Goal: Obtain resource: Obtain resource

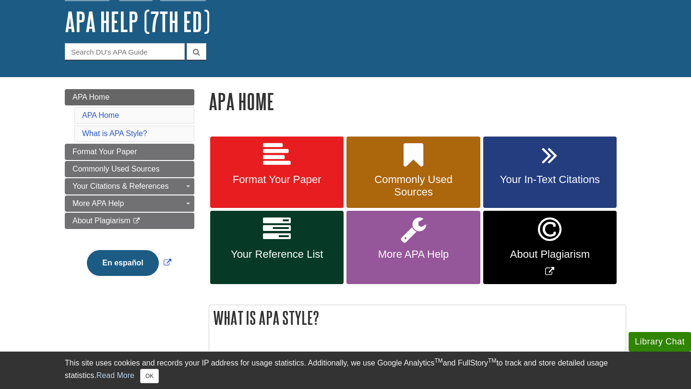
scroll to position [65, 0]
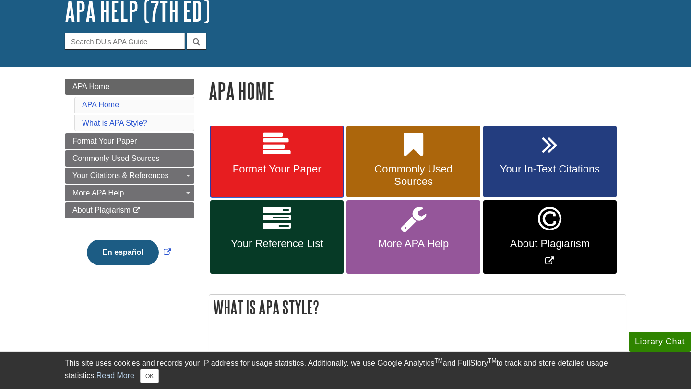
click at [306, 171] on span "Format Your Paper" at bounding box center [276, 169] width 119 height 12
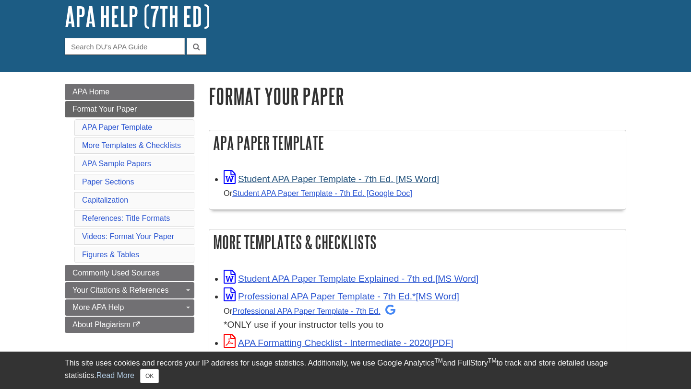
scroll to position [59, 0]
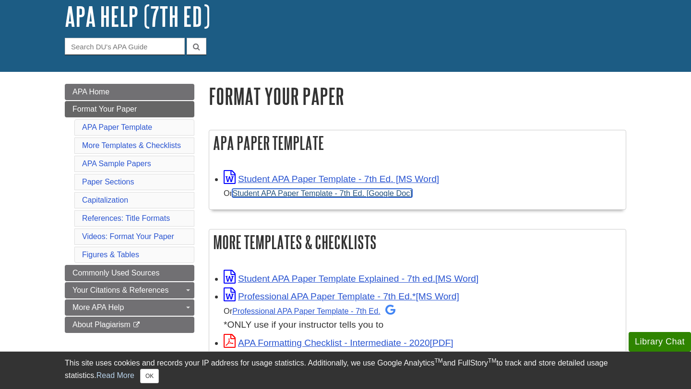
click at [387, 193] on link "Student APA Paper Template - 7th Ed. [Google Doc]" at bounding box center [322, 193] width 180 height 9
